Goal: Navigation & Orientation: Understand site structure

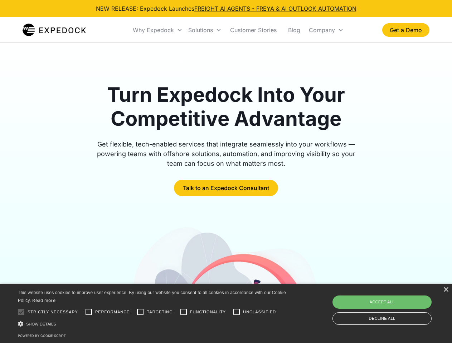
click at [158, 30] on div "Why Expedock" at bounding box center [153, 29] width 41 height 7
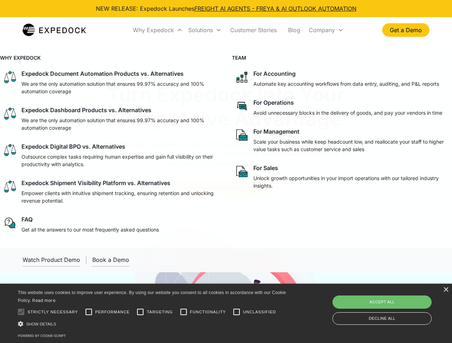
click at [205, 30] on div "Solutions" at bounding box center [200, 29] width 25 height 7
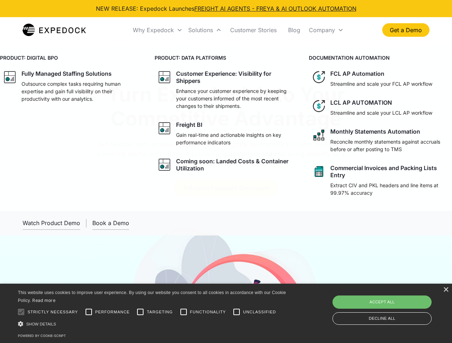
click at [326, 30] on div "Company" at bounding box center [322, 29] width 26 height 7
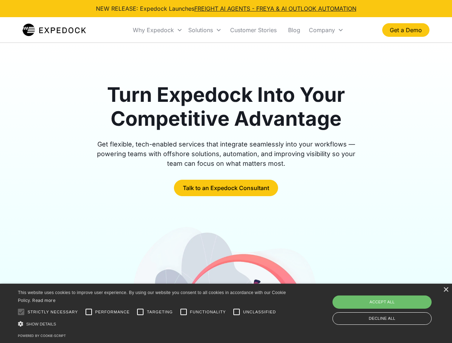
click at [21, 312] on div at bounding box center [21, 312] width 14 height 14
click at [89, 312] on input "Performance" at bounding box center [89, 312] width 14 height 14
checkbox input "true"
click at [140, 312] on input "Targeting" at bounding box center [140, 312] width 14 height 14
checkbox input "true"
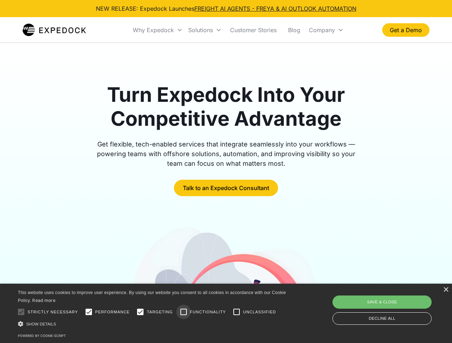
click at [183, 312] on input "Functionality" at bounding box center [183, 312] width 14 height 14
checkbox input "true"
click at [236, 312] on input "Unclassified" at bounding box center [236, 312] width 14 height 14
checkbox input "true"
click at [153, 324] on div "Show details Hide details" at bounding box center [153, 324] width 270 height 8
